Goal: Task Accomplishment & Management: Manage account settings

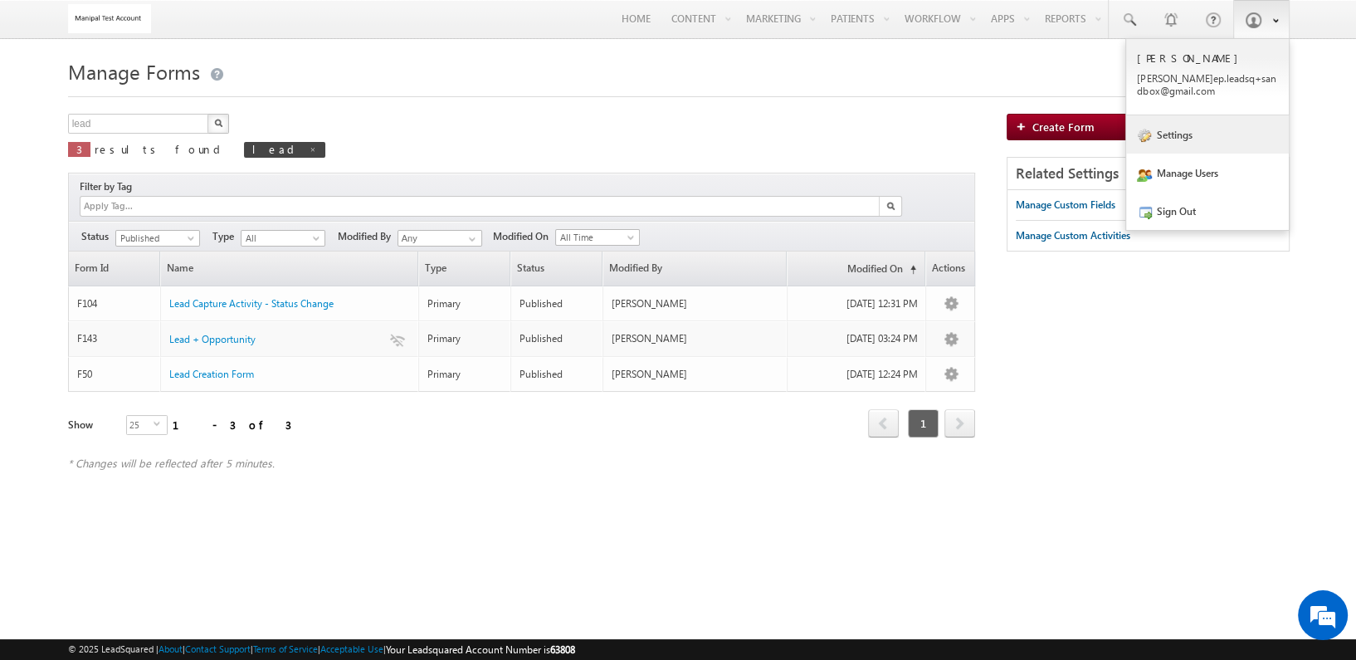
click at [1185, 129] on link "Settings" at bounding box center [1207, 134] width 163 height 38
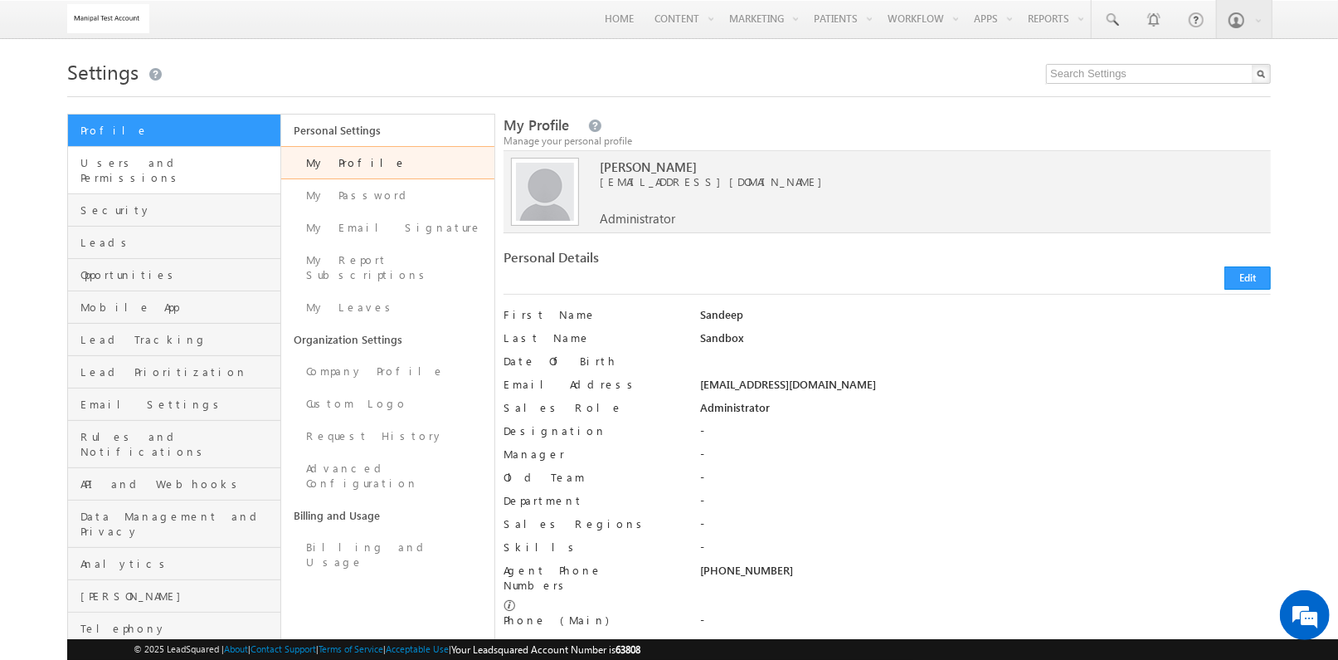
click at [236, 179] on link "Users and Permissions" at bounding box center [174, 170] width 212 height 47
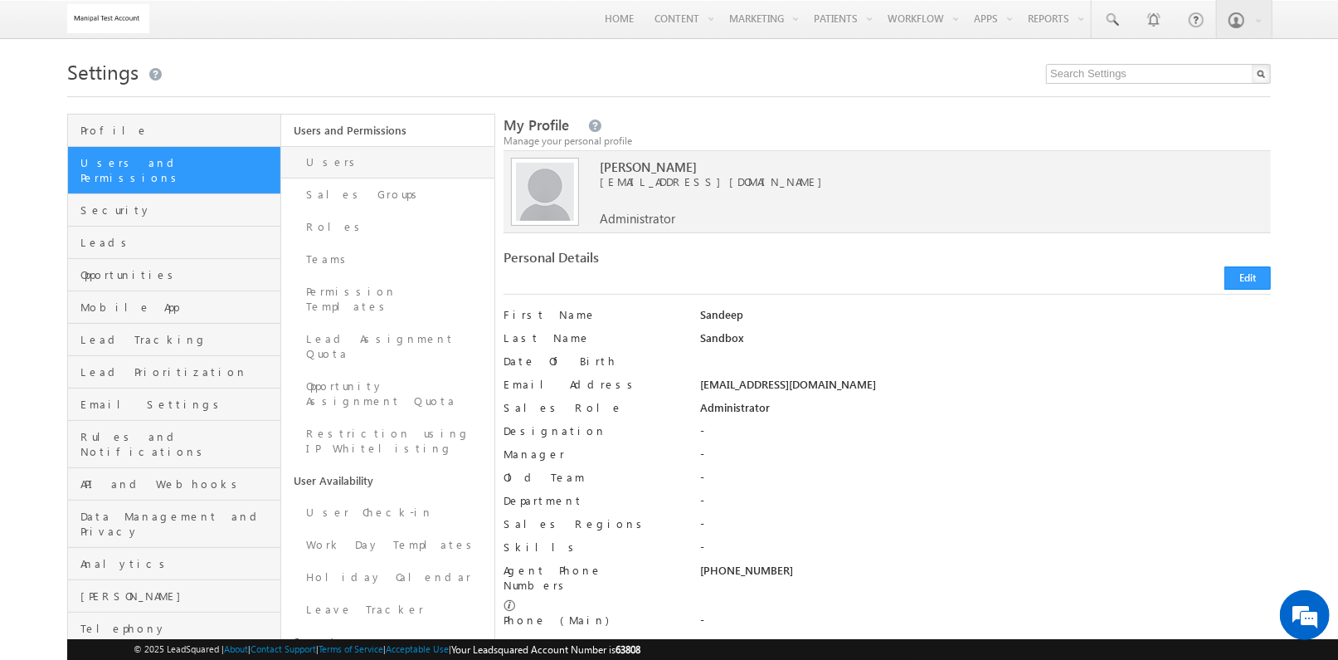
click at [365, 163] on link "Users" at bounding box center [387, 162] width 213 height 32
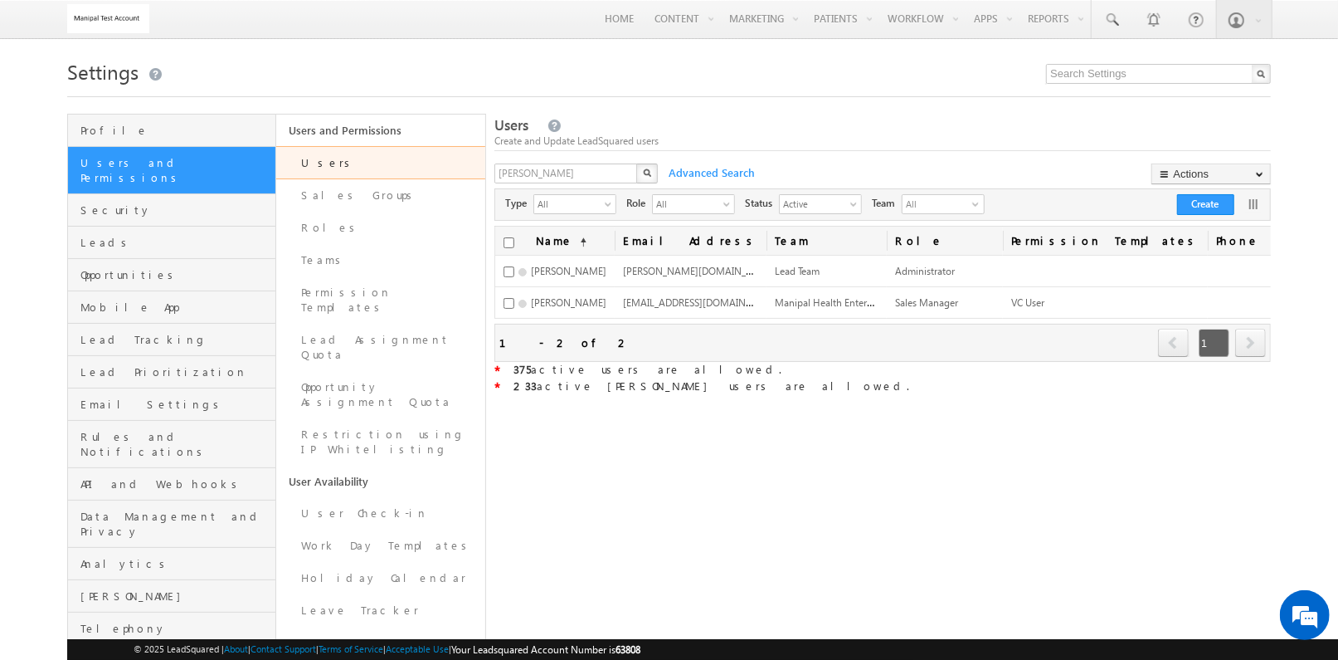
click at [777, 460] on div "Users Create and Update LeadSquared users tukaram X Advanced Search Actions Imp…" at bounding box center [882, 474] width 777 height 720
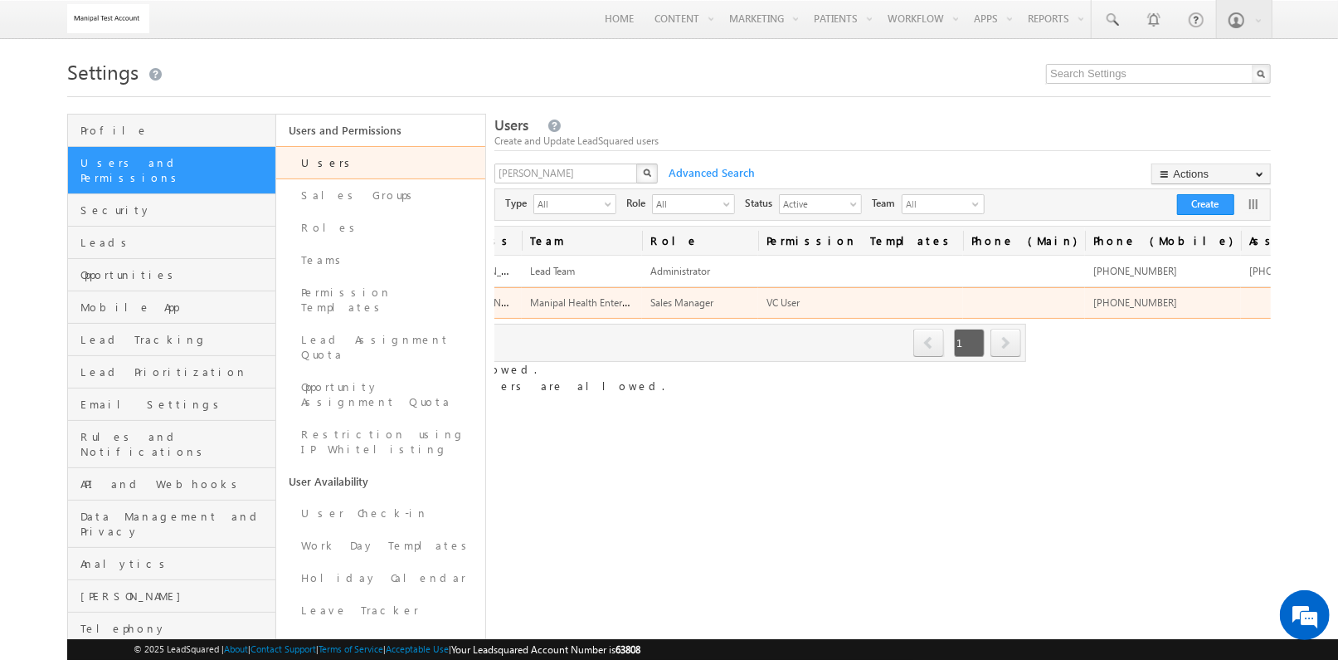
scroll to position [0, 249]
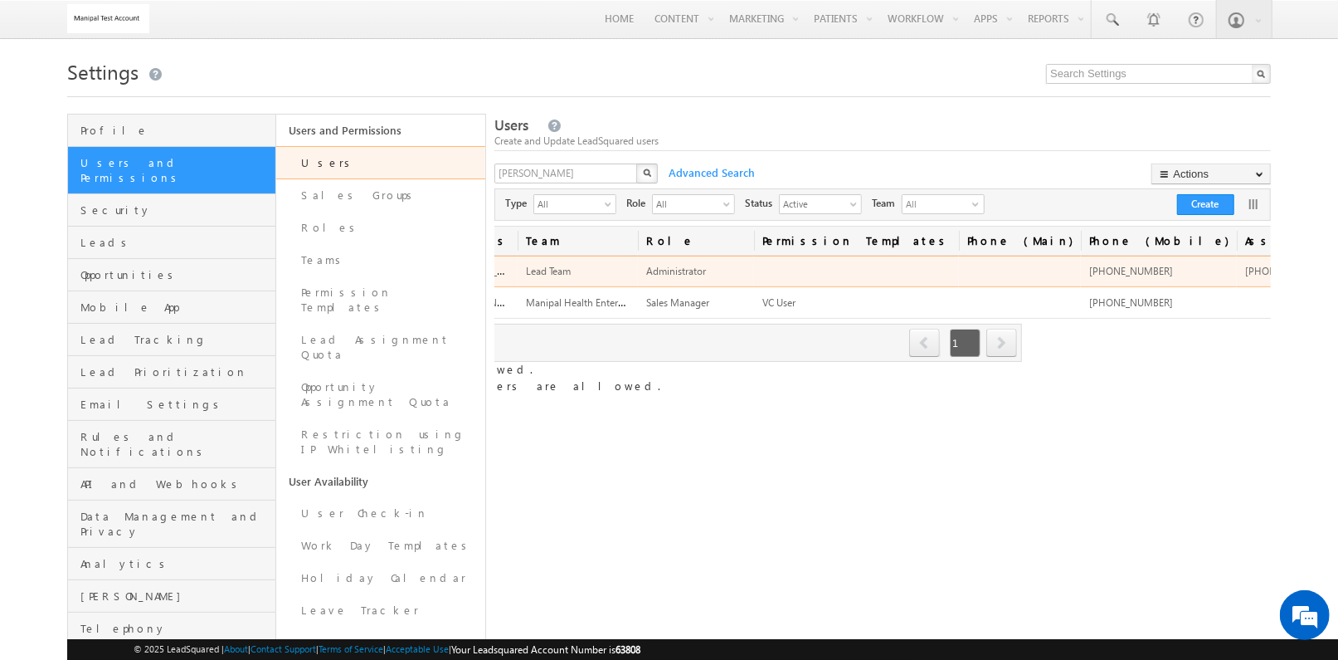
click at [1245, 268] on span "[PHONE_NUMBER]" at bounding box center [1287, 271] width 84 height 12
copy tr "[PHONE_NUMBER]"
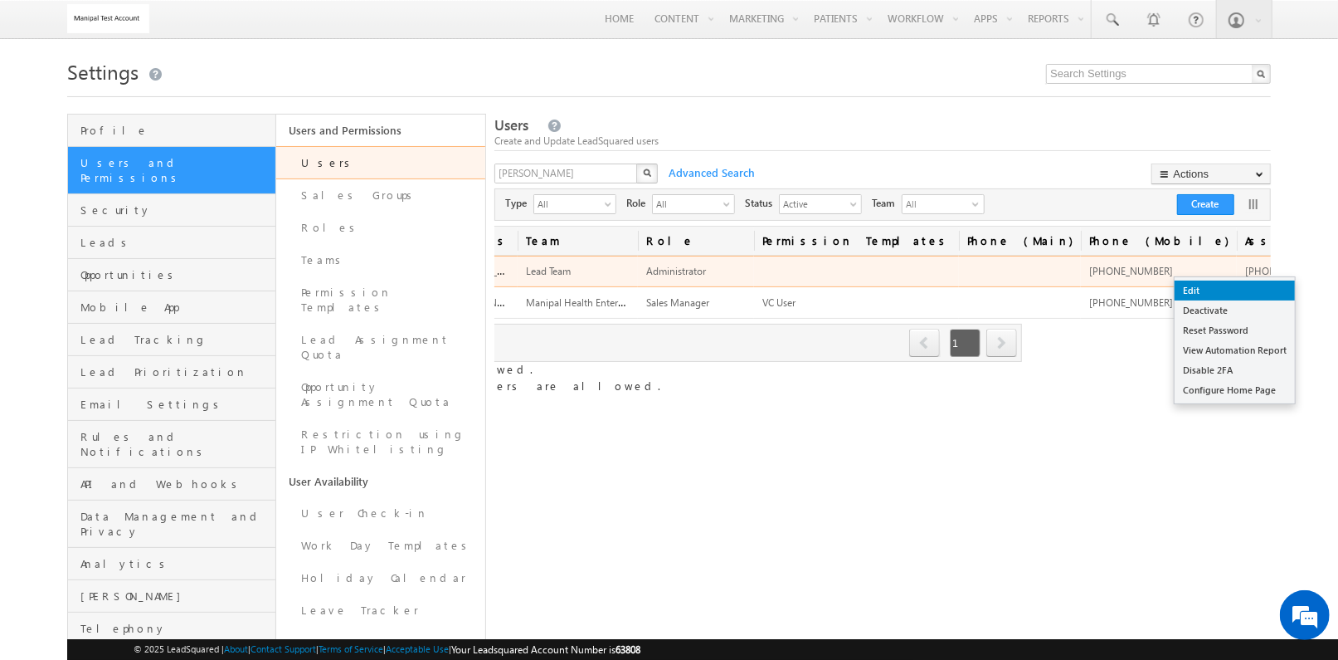
click at [1243, 281] on link "Edit" at bounding box center [1235, 290] width 120 height 20
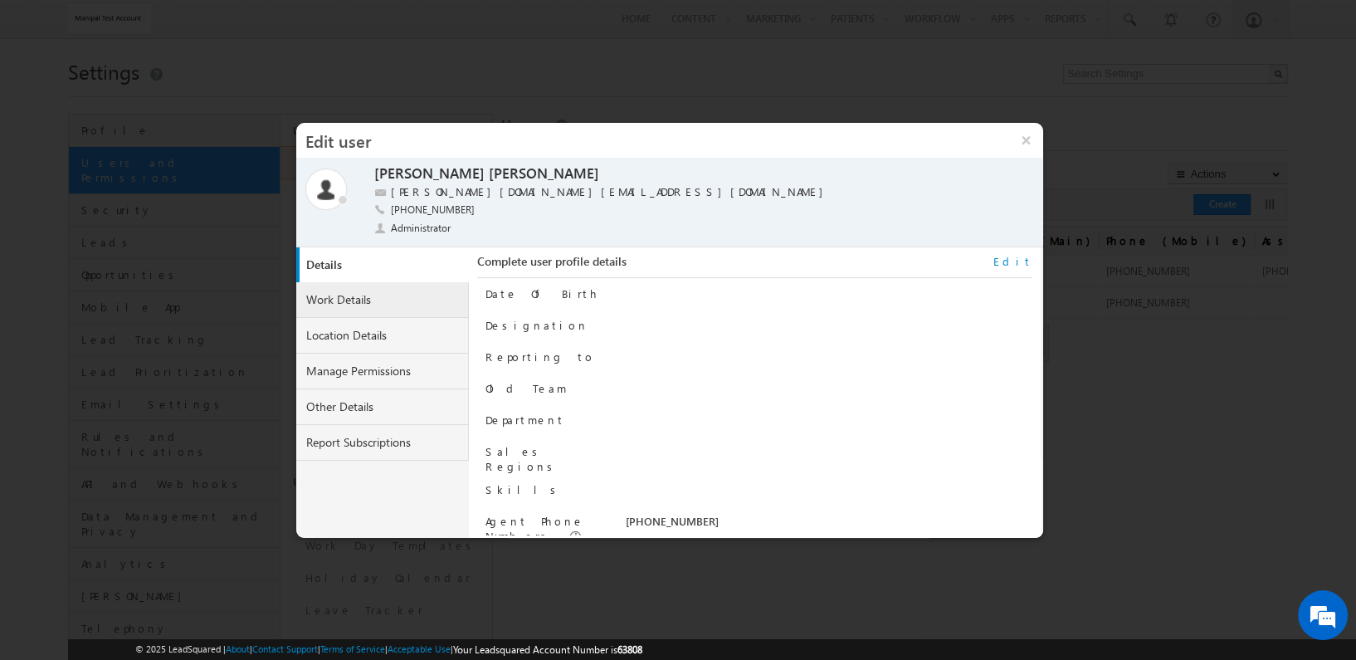
click at [382, 299] on link "Work Details" at bounding box center [382, 300] width 173 height 36
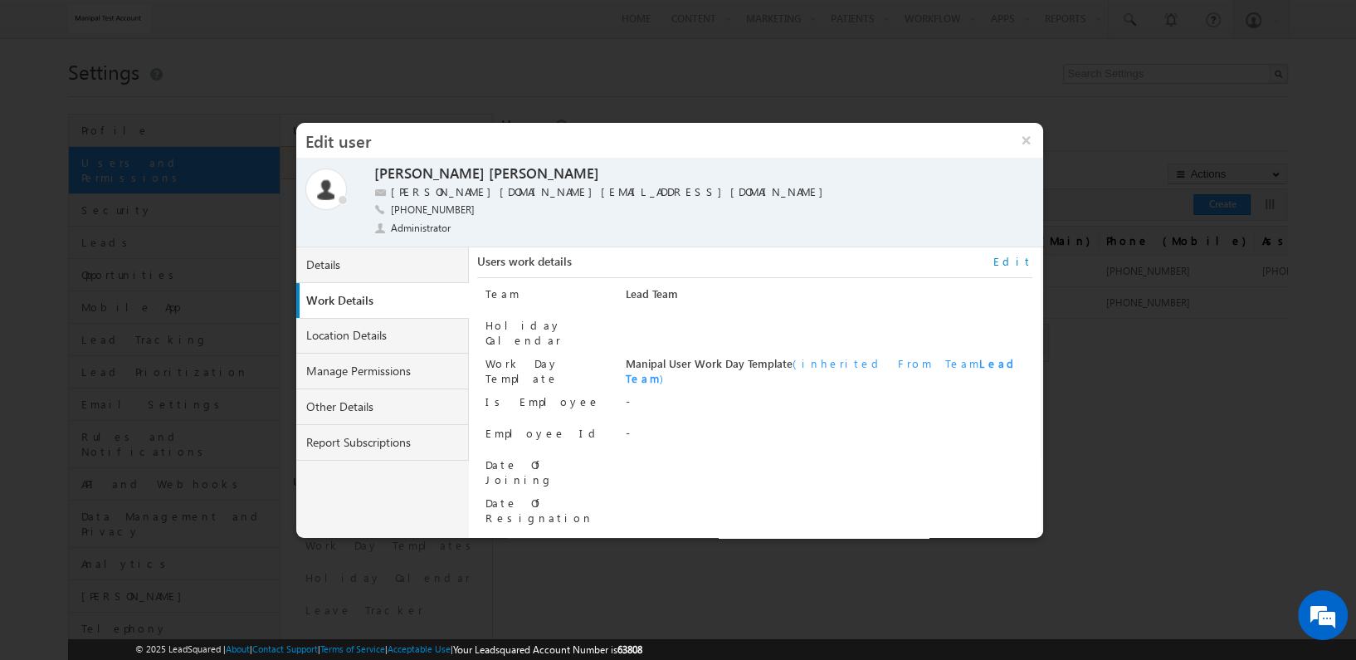
click at [1018, 259] on link "Edit" at bounding box center [1012, 261] width 39 height 15
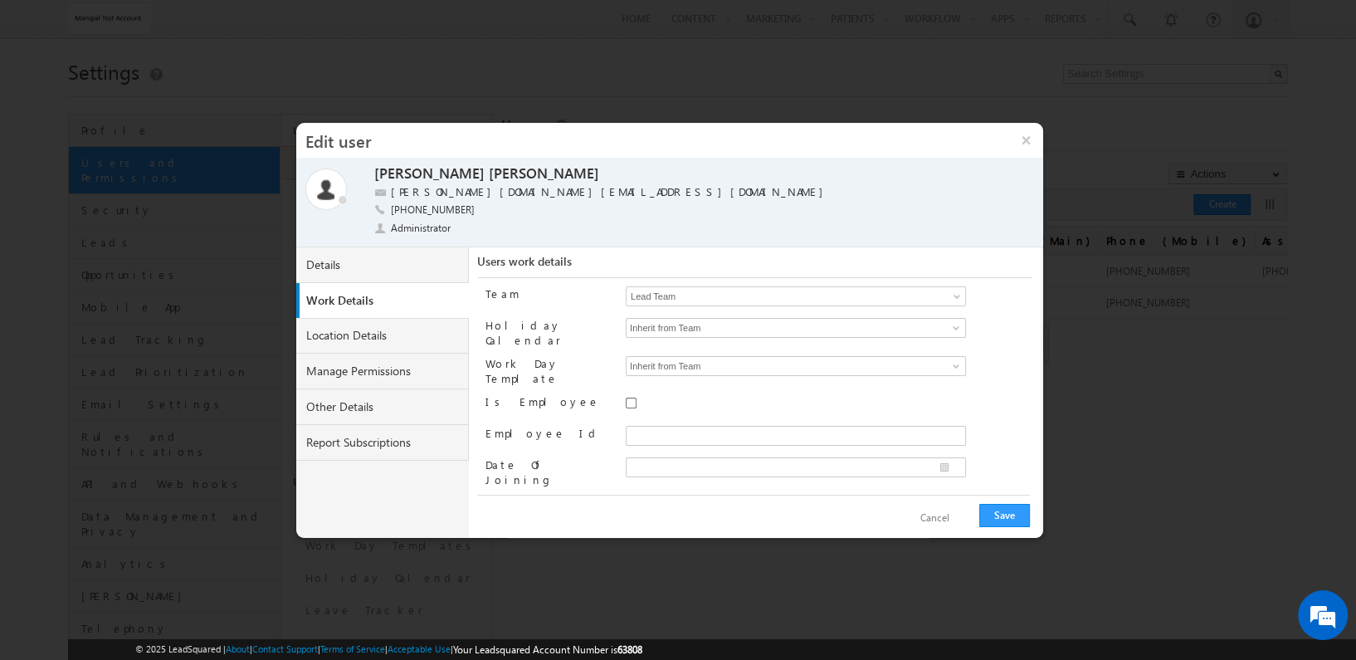
click at [869, 290] on span "Lead Team" at bounding box center [774, 296] width 296 height 18
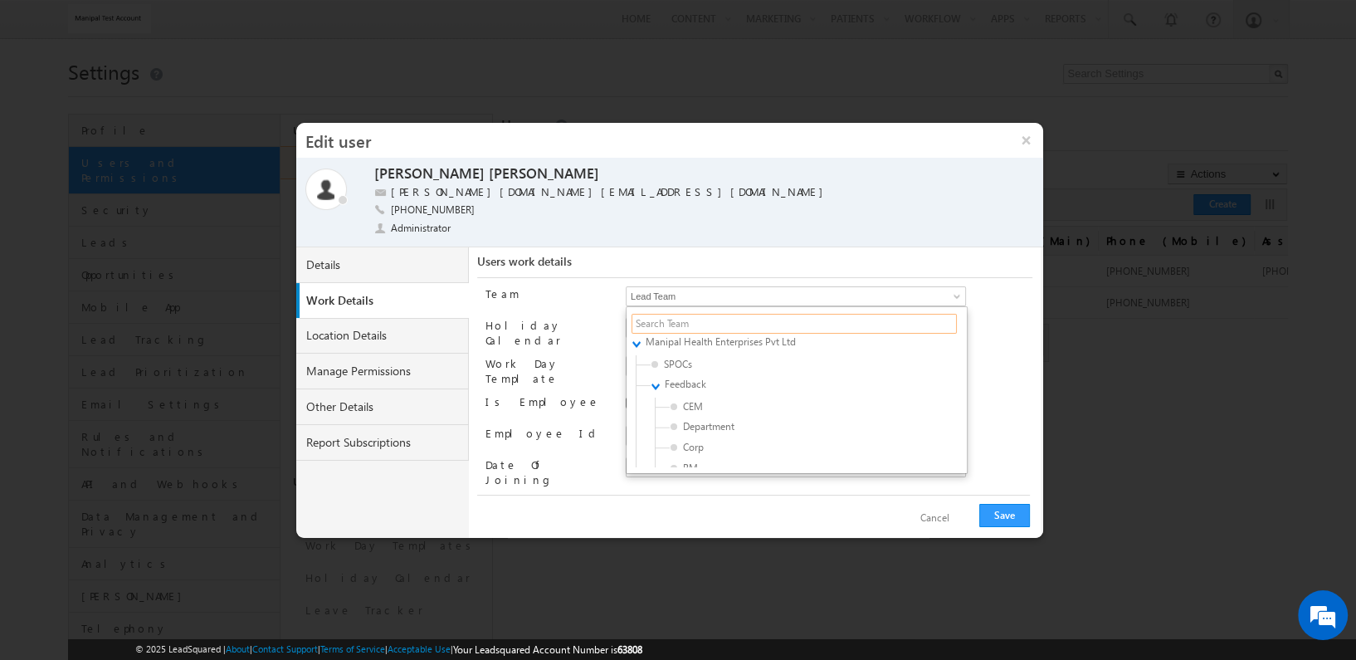
click at [830, 319] on input "text" at bounding box center [793, 324] width 325 height 20
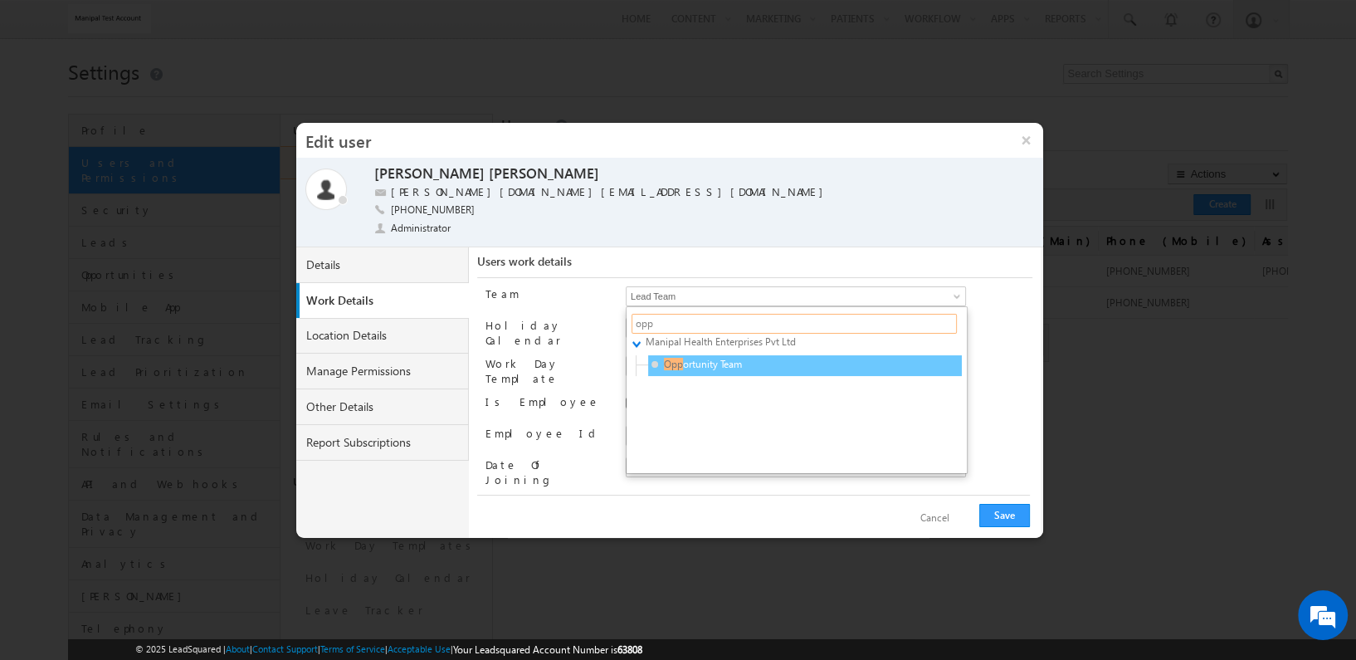
type input "opp"
click at [770, 363] on span "Opp ortunity Team" at bounding box center [730, 364] width 158 height 15
type input "b808e491-7423-11f0-91df-068012126923"
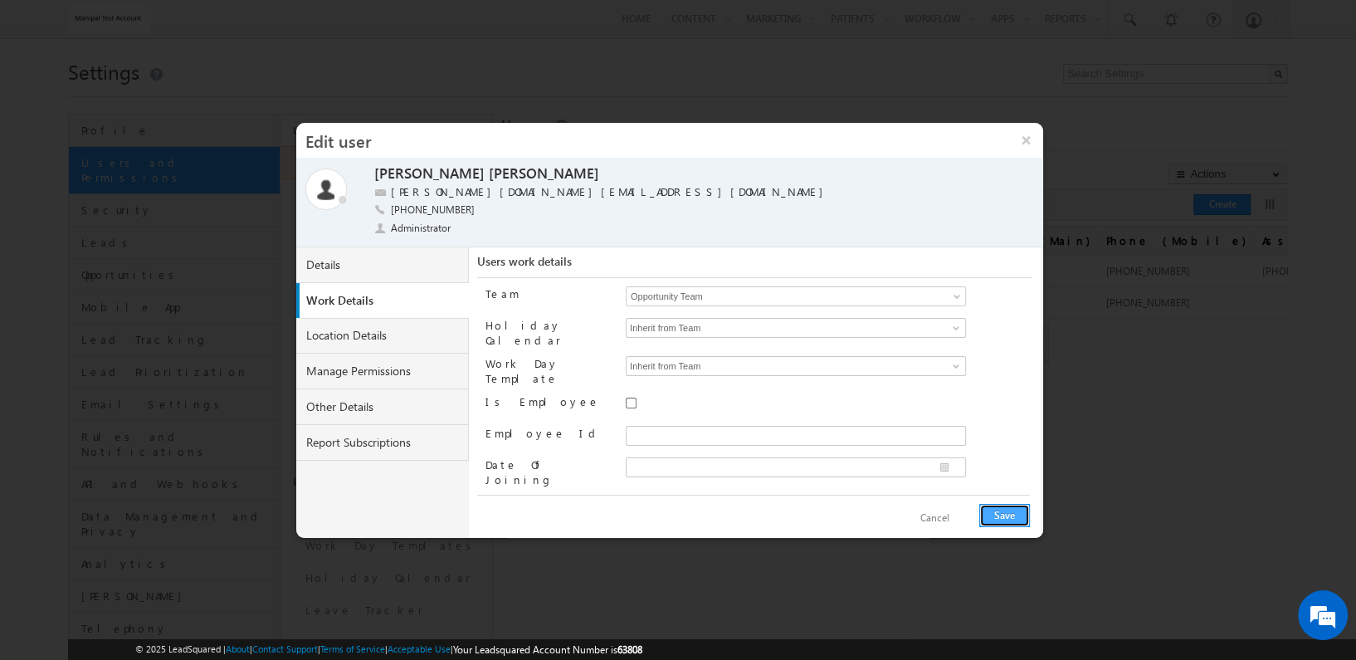
click at [1012, 512] on button "Save" at bounding box center [1004, 515] width 51 height 23
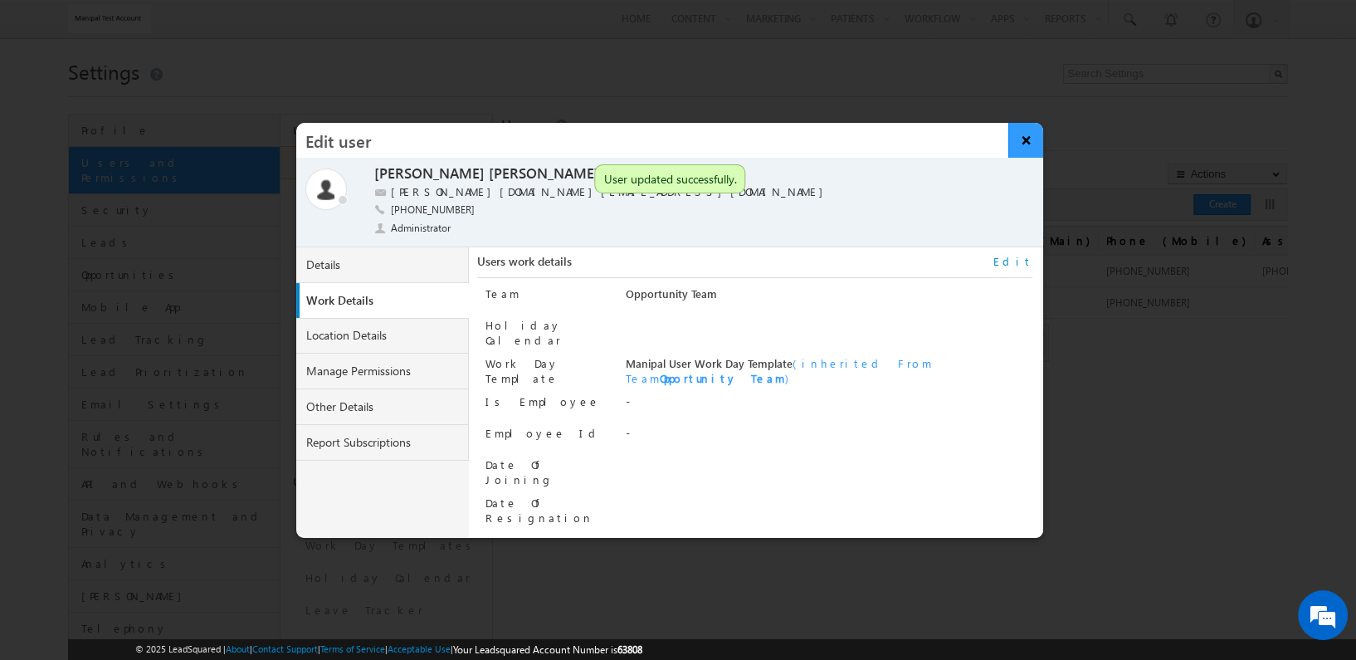
click at [1031, 133] on button "×" at bounding box center [1026, 140] width 36 height 35
